Goal: Information Seeking & Learning: Find specific fact

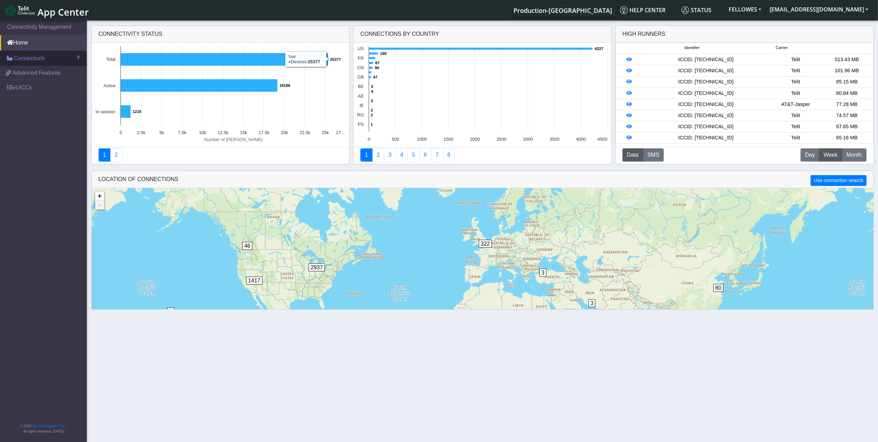
click at [32, 62] on span "Connections" at bounding box center [29, 58] width 31 height 8
click at [34, 81] on link "Map" at bounding box center [43, 88] width 87 height 15
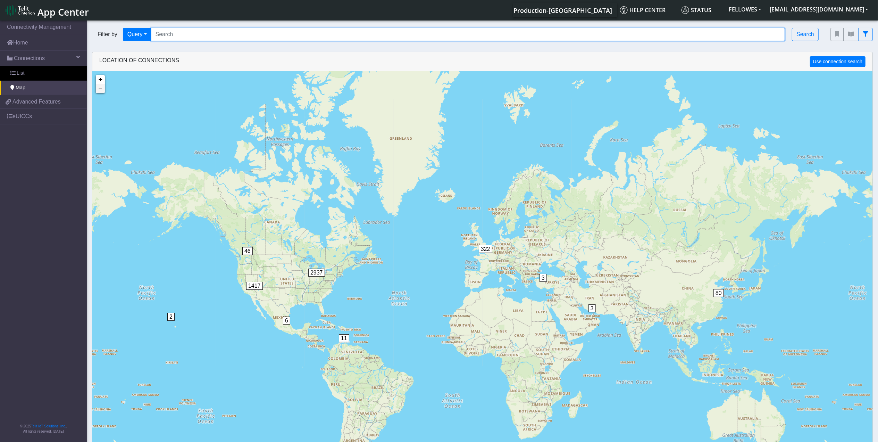
click at [231, 35] on input "Search..." at bounding box center [468, 34] width 634 height 13
paste input "353141288030831"
type input "353141288030831"
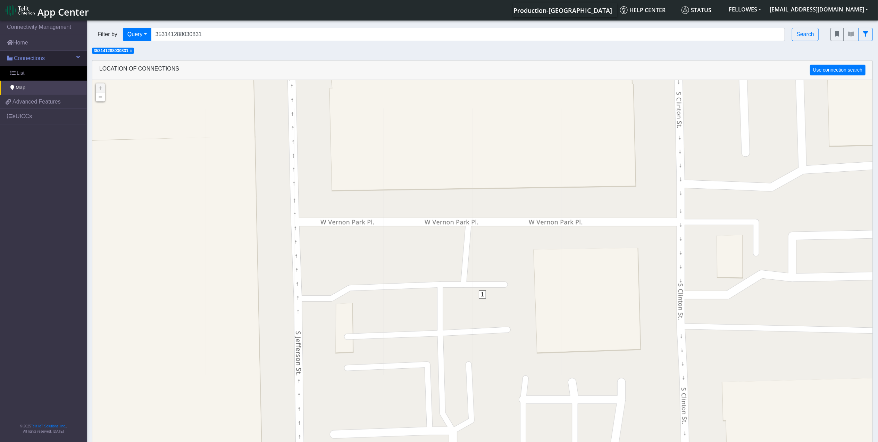
click at [63, 61] on link "Connections" at bounding box center [43, 58] width 87 height 15
click at [51, 67] on link "Advanced Features" at bounding box center [43, 72] width 87 height 13
click at [35, 48] on link "Home" at bounding box center [43, 42] width 87 height 15
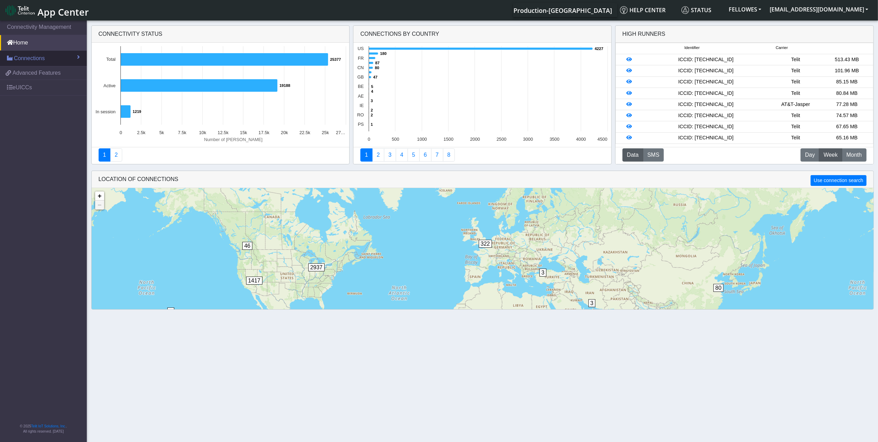
click at [37, 60] on span "Connections" at bounding box center [29, 58] width 31 height 8
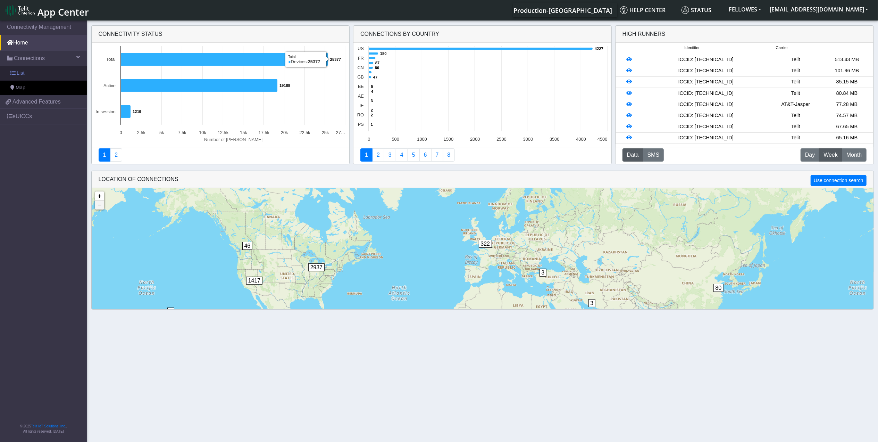
click at [40, 77] on link "List" at bounding box center [43, 73] width 87 height 15
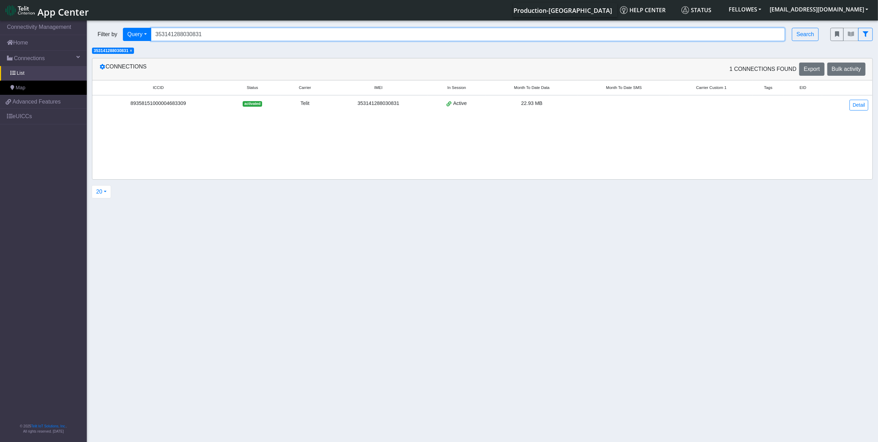
click at [232, 35] on input "353141288030831" at bounding box center [468, 34] width 634 height 13
click at [132, 51] on span "×" at bounding box center [131, 50] width 2 height 5
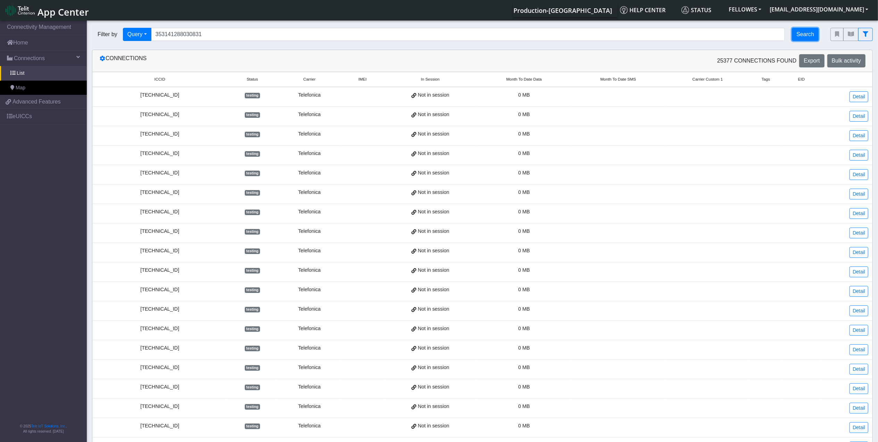
click at [810, 35] on button "Search" at bounding box center [805, 34] width 27 height 13
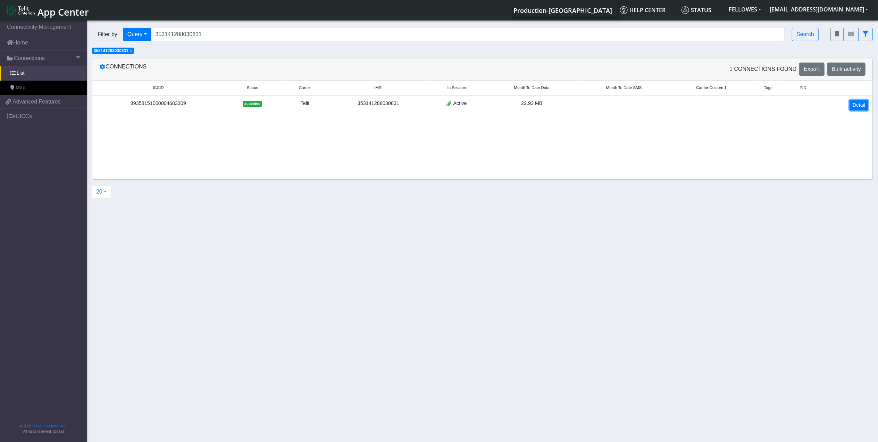
click at [852, 103] on link "Detail" at bounding box center [858, 105] width 19 height 11
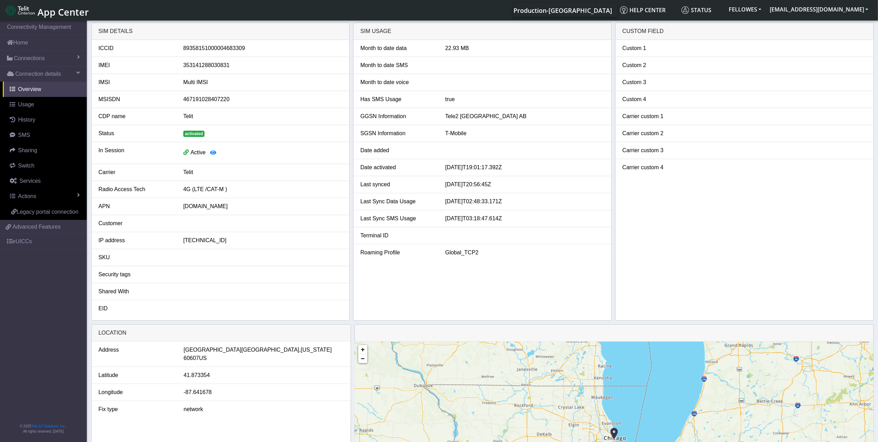
click at [227, 51] on div "89358151000004683309" at bounding box center [262, 48] width 169 height 8
copy div "89358151000004683309"
click at [54, 226] on span "Advanced Features" at bounding box center [36, 227] width 48 height 8
